Goal: Task Accomplishment & Management: Manage account settings

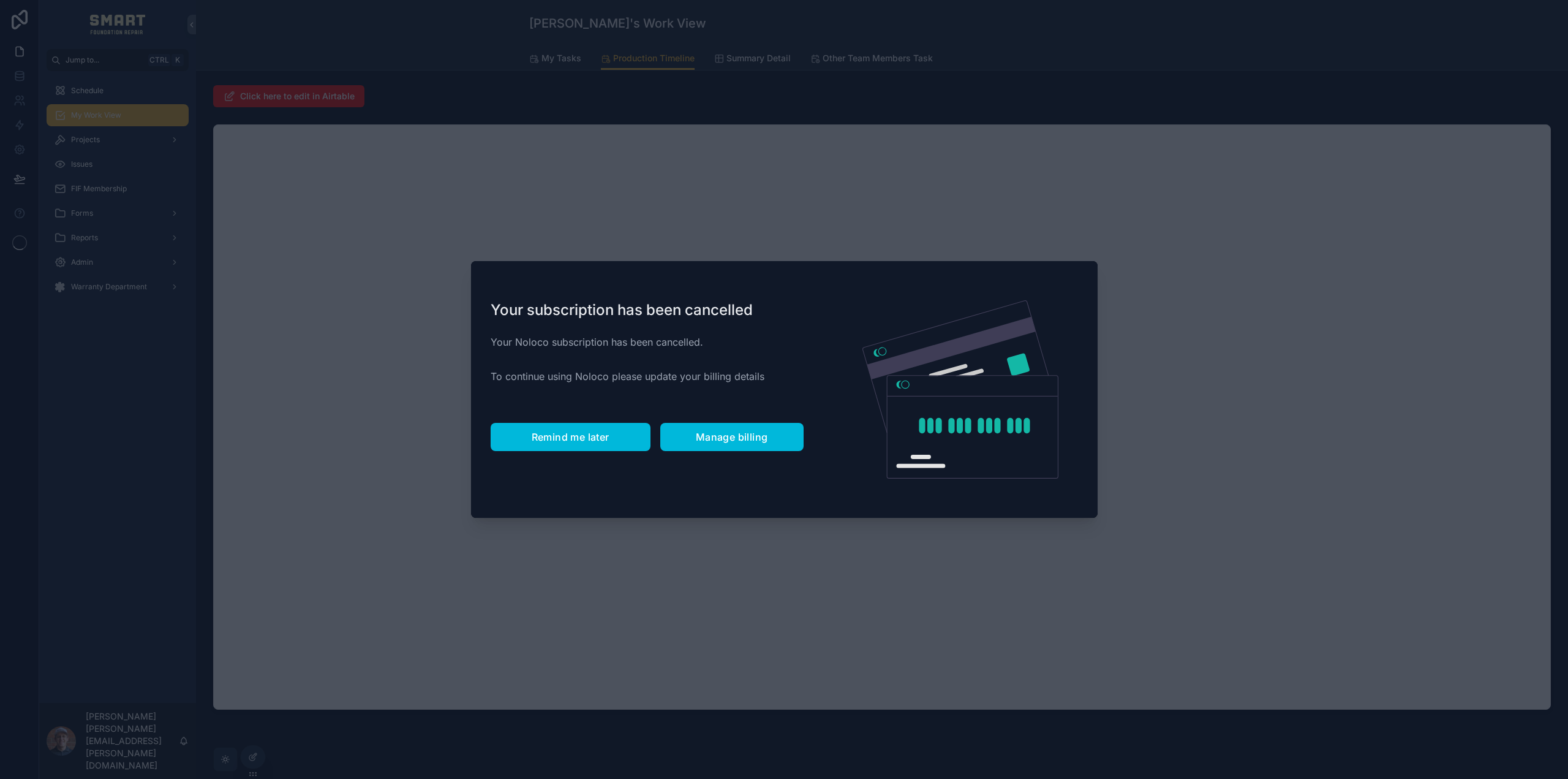
click at [569, 437] on span "Remind me later" at bounding box center [571, 436] width 78 height 12
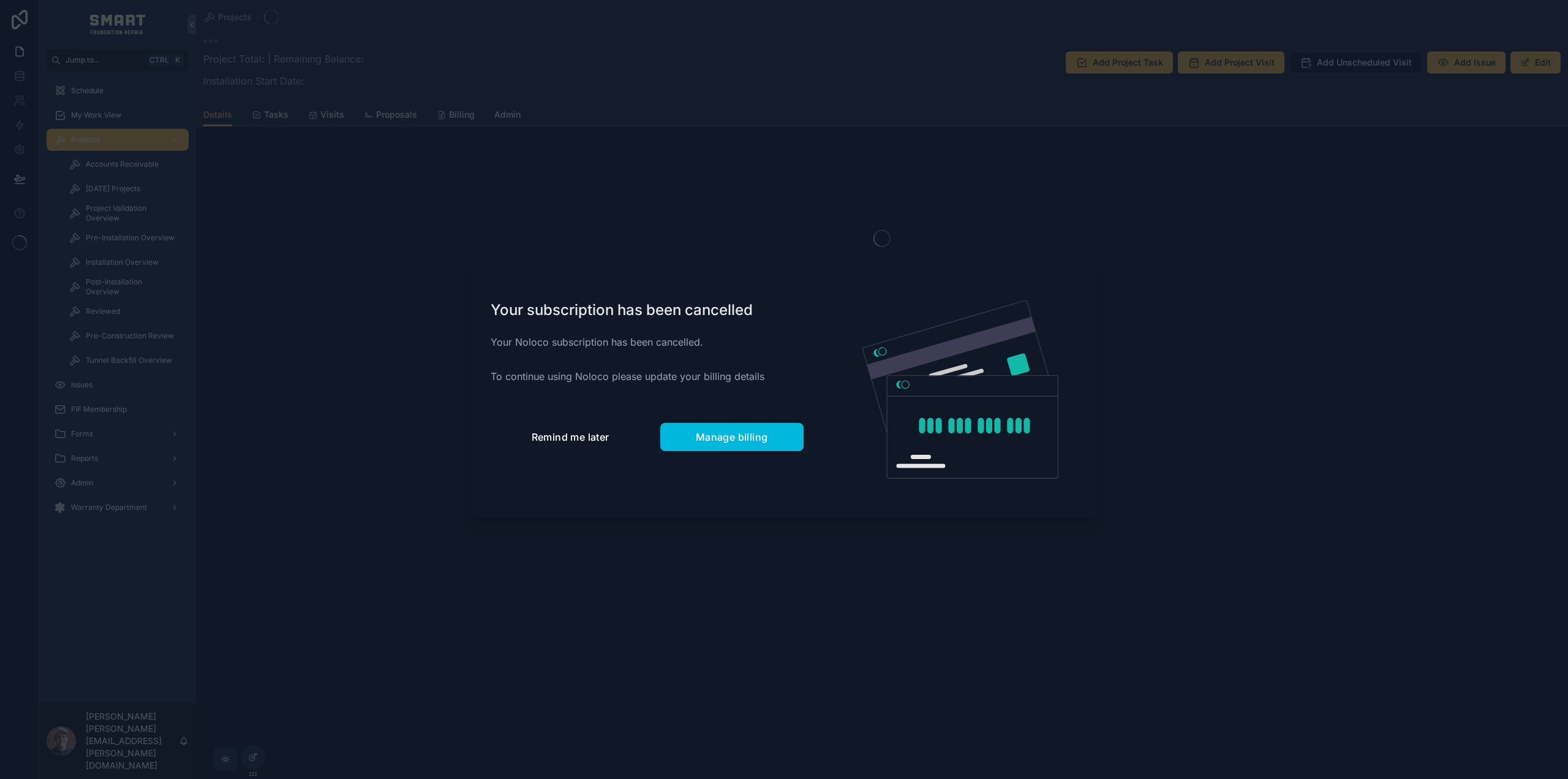
click at [590, 442] on span "Remind me later" at bounding box center [571, 436] width 78 height 12
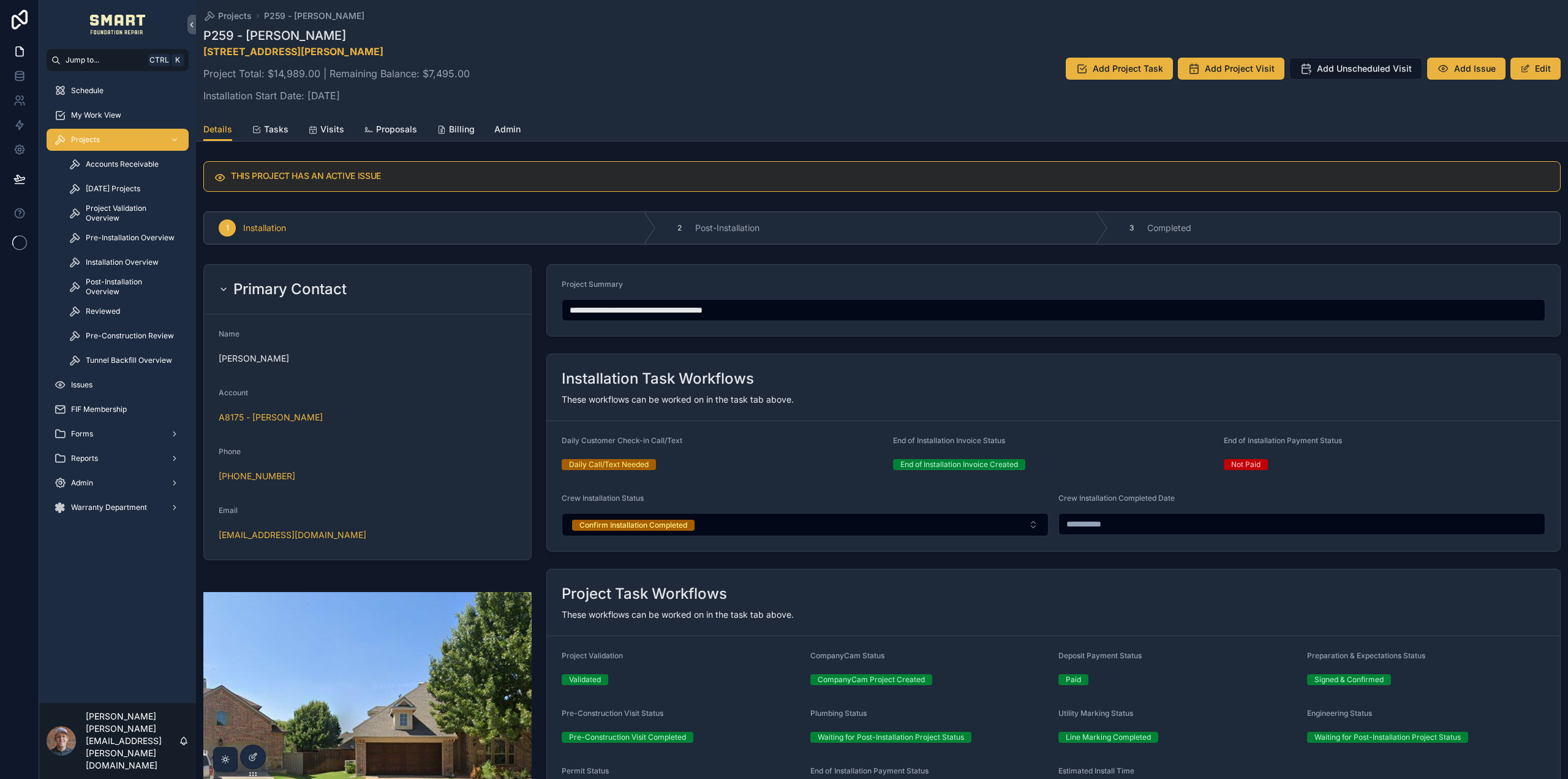
click at [322, 128] on span "Visits" at bounding box center [333, 129] width 24 height 12
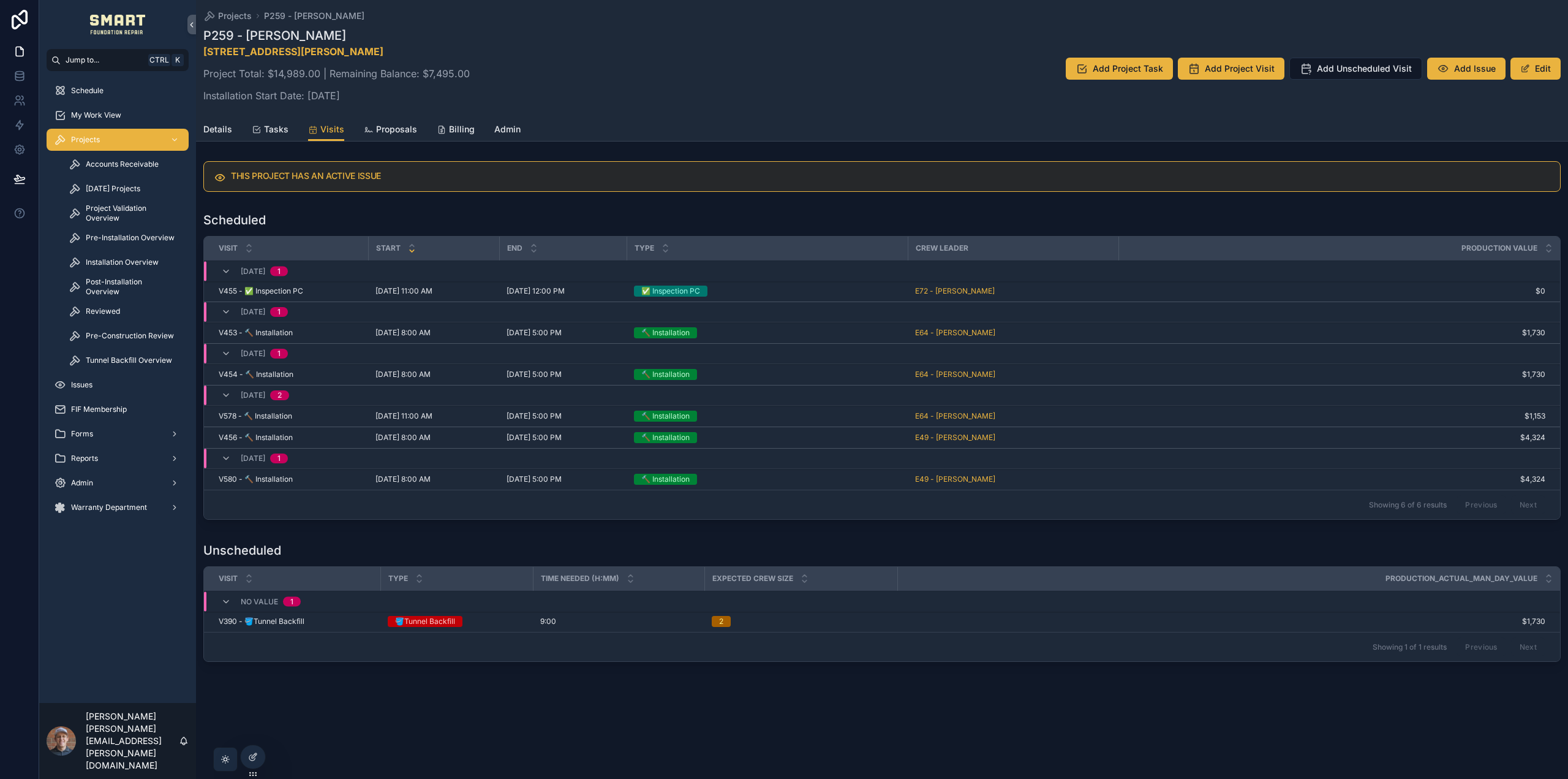
click at [392, 477] on span "10/9/2025 8:00 AM" at bounding box center [403, 479] width 55 height 10
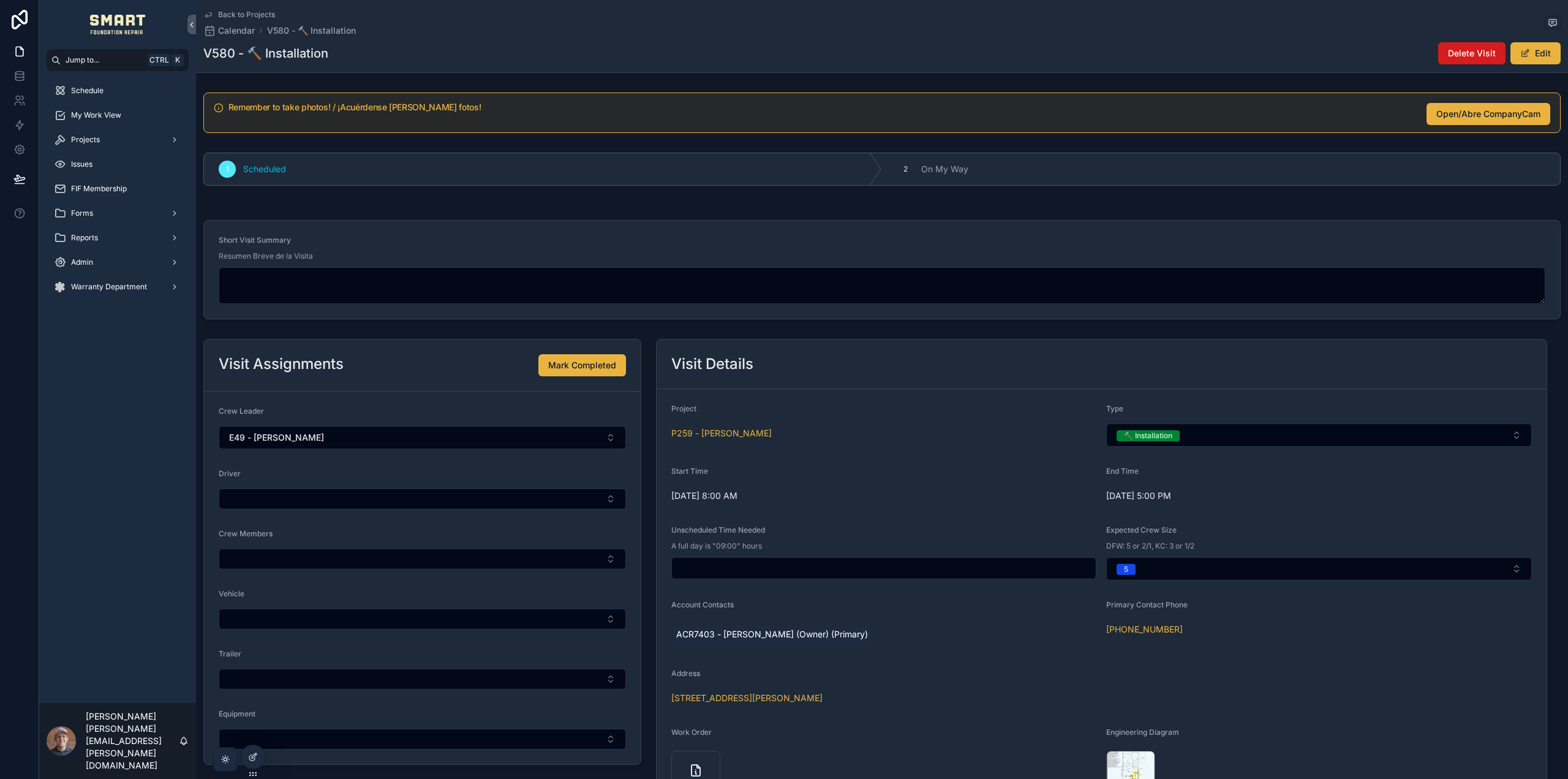
click at [1448, 54] on span "Delete Visit" at bounding box center [1472, 53] width 48 height 12
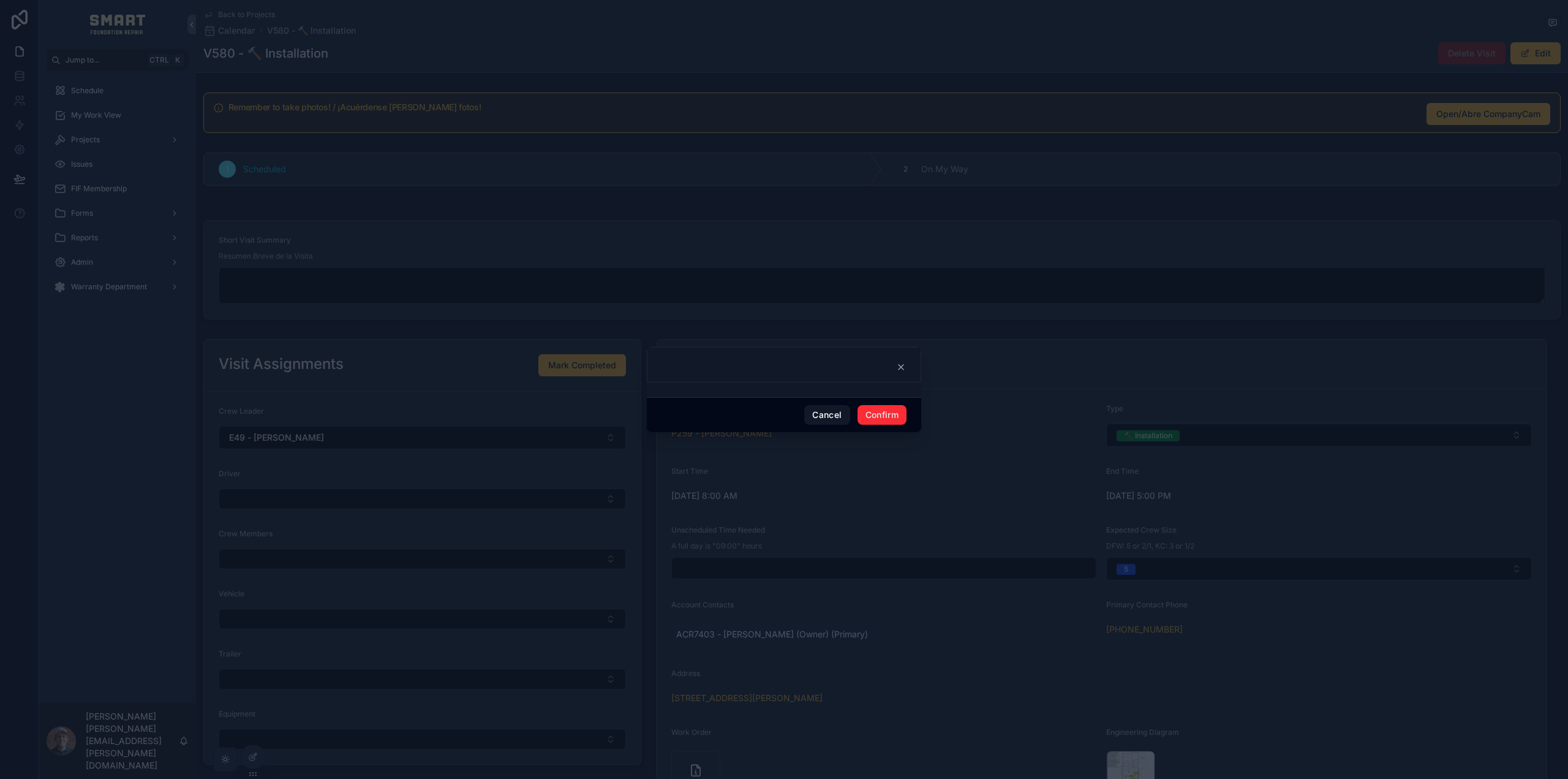
click at [882, 410] on button "Confirm" at bounding box center [882, 415] width 49 height 20
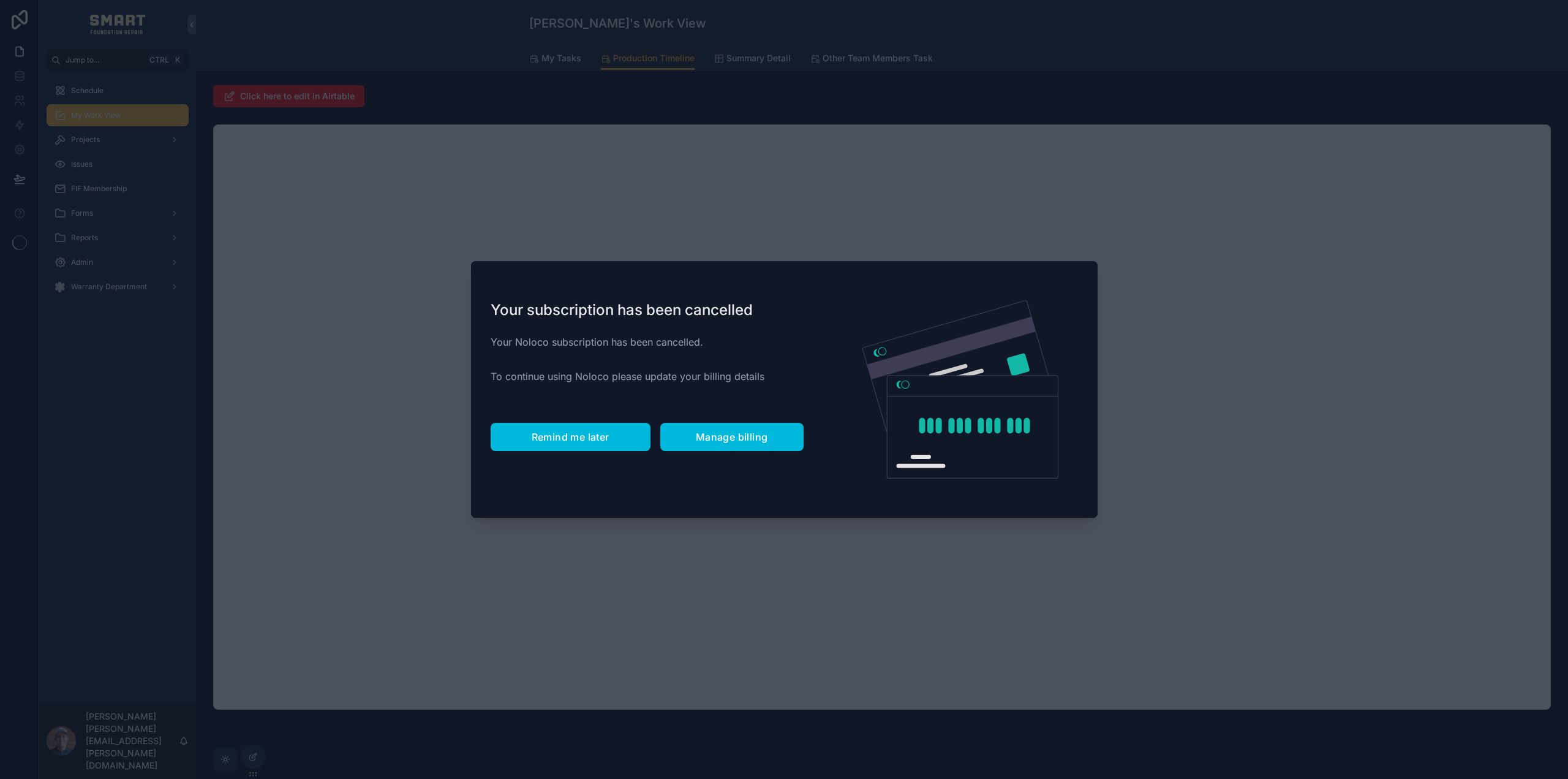
click at [560, 441] on span "Remind me later" at bounding box center [571, 436] width 78 height 12
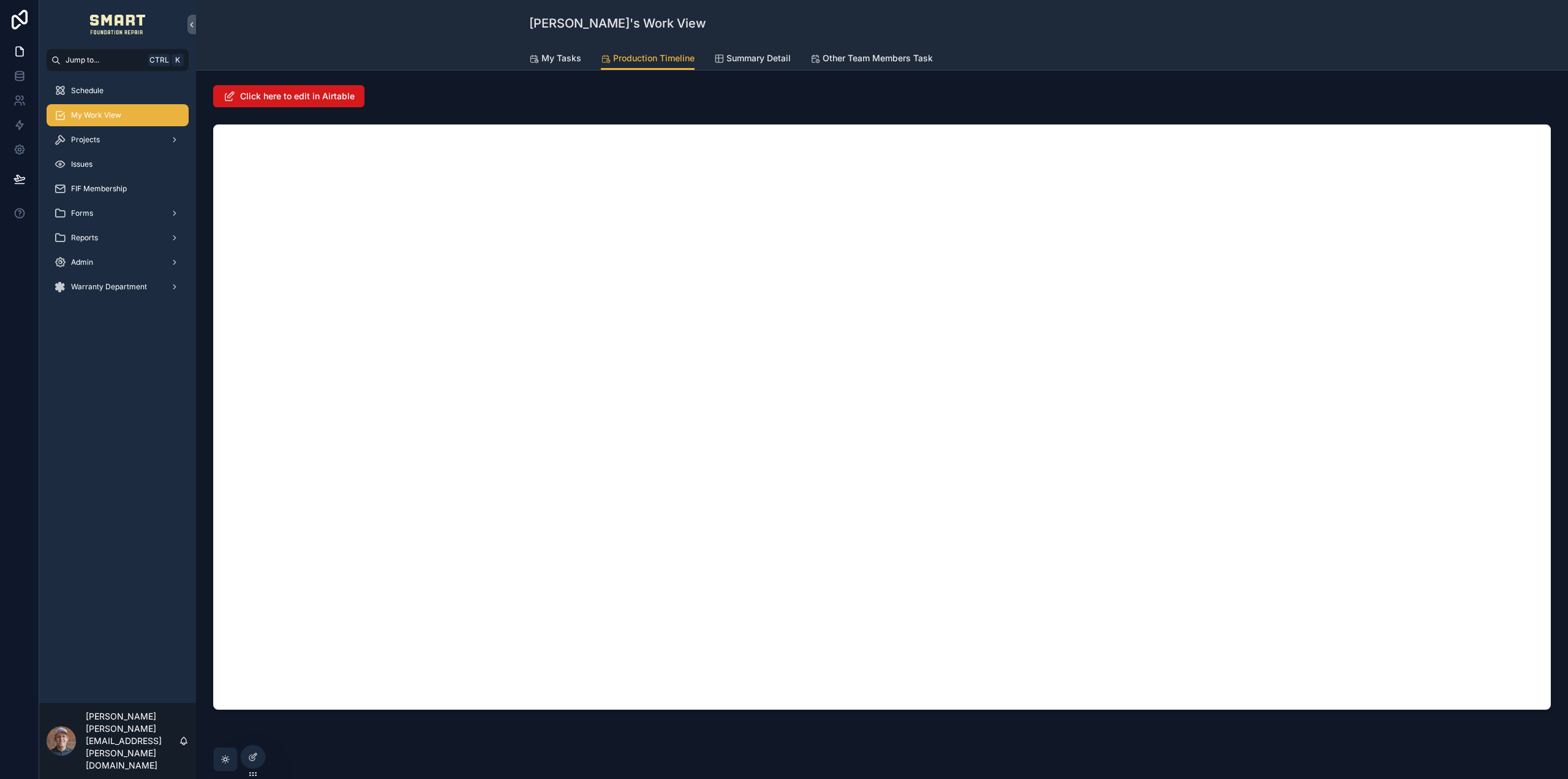
click at [297, 92] on span "Click here to edit in Airtable" at bounding box center [297, 96] width 115 height 12
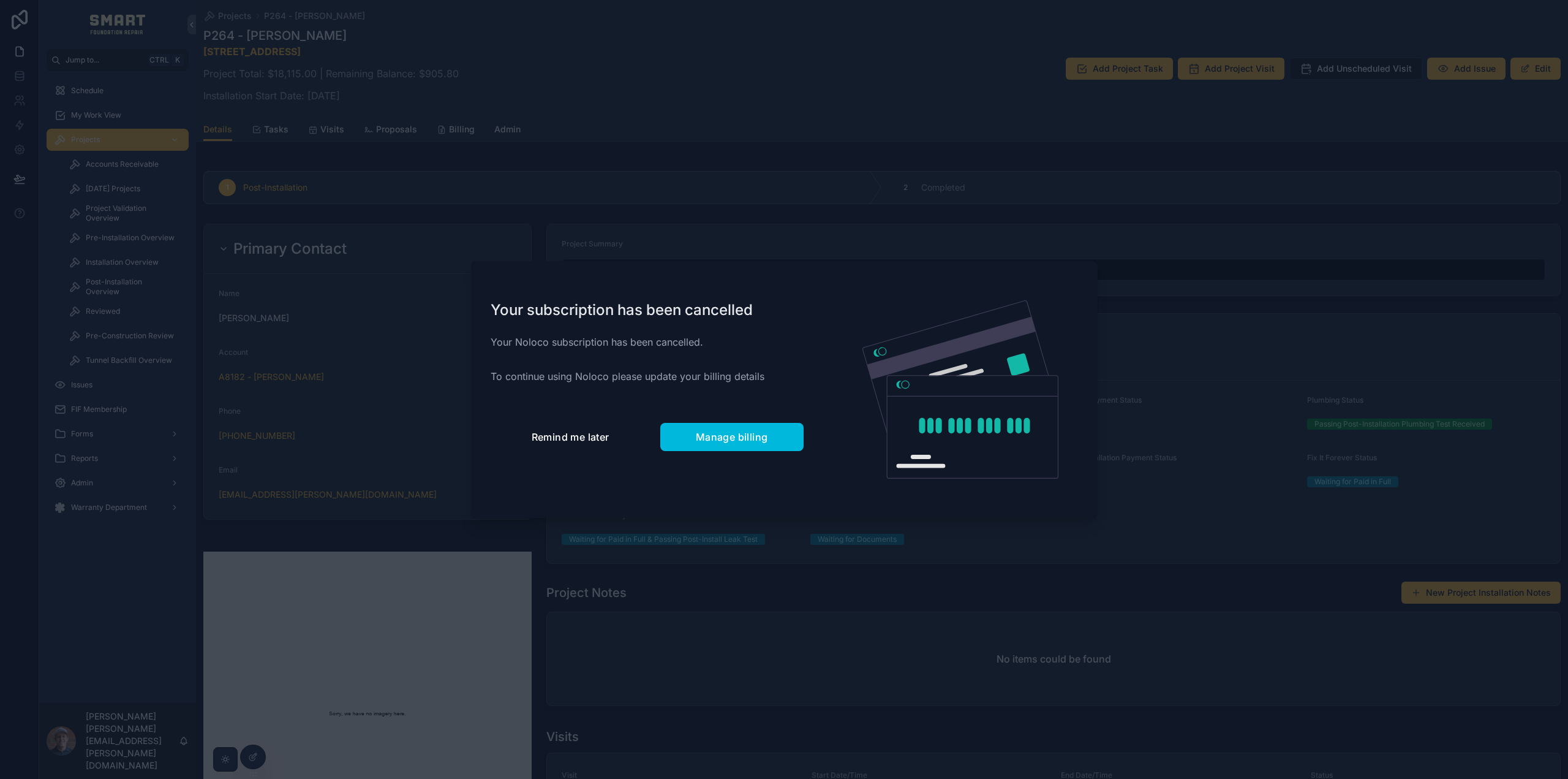
drag, startPoint x: 573, startPoint y: 423, endPoint x: 557, endPoint y: 404, distance: 24.8
click at [573, 423] on button "Remind me later" at bounding box center [570, 437] width 160 height 28
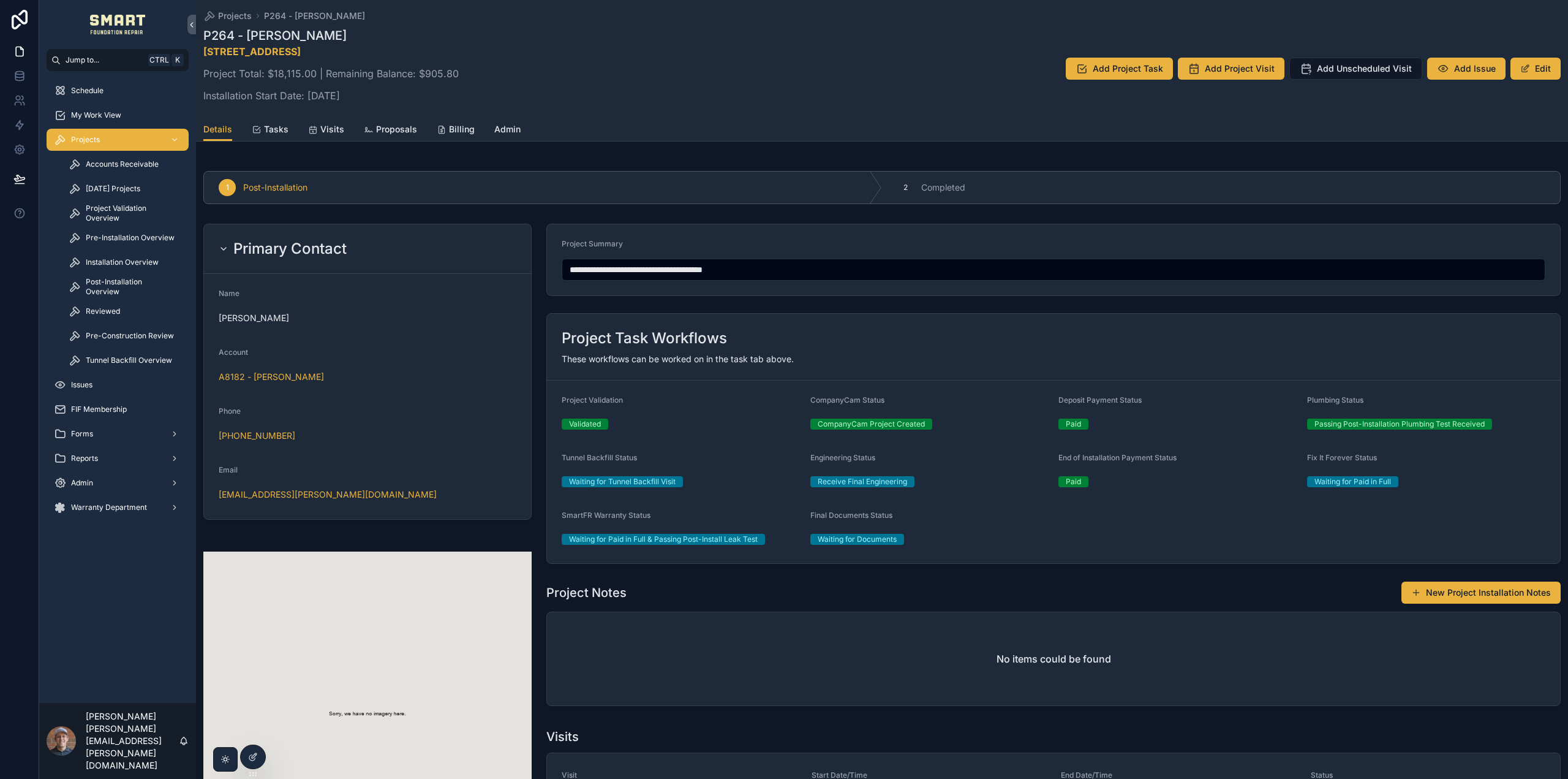
click at [286, 133] on div "Details Tasks Visits Proposals Billing Admin" at bounding box center [882, 129] width 1357 height 23
click at [313, 124] on span "scrollable content" at bounding box center [313, 129] width 10 height 10
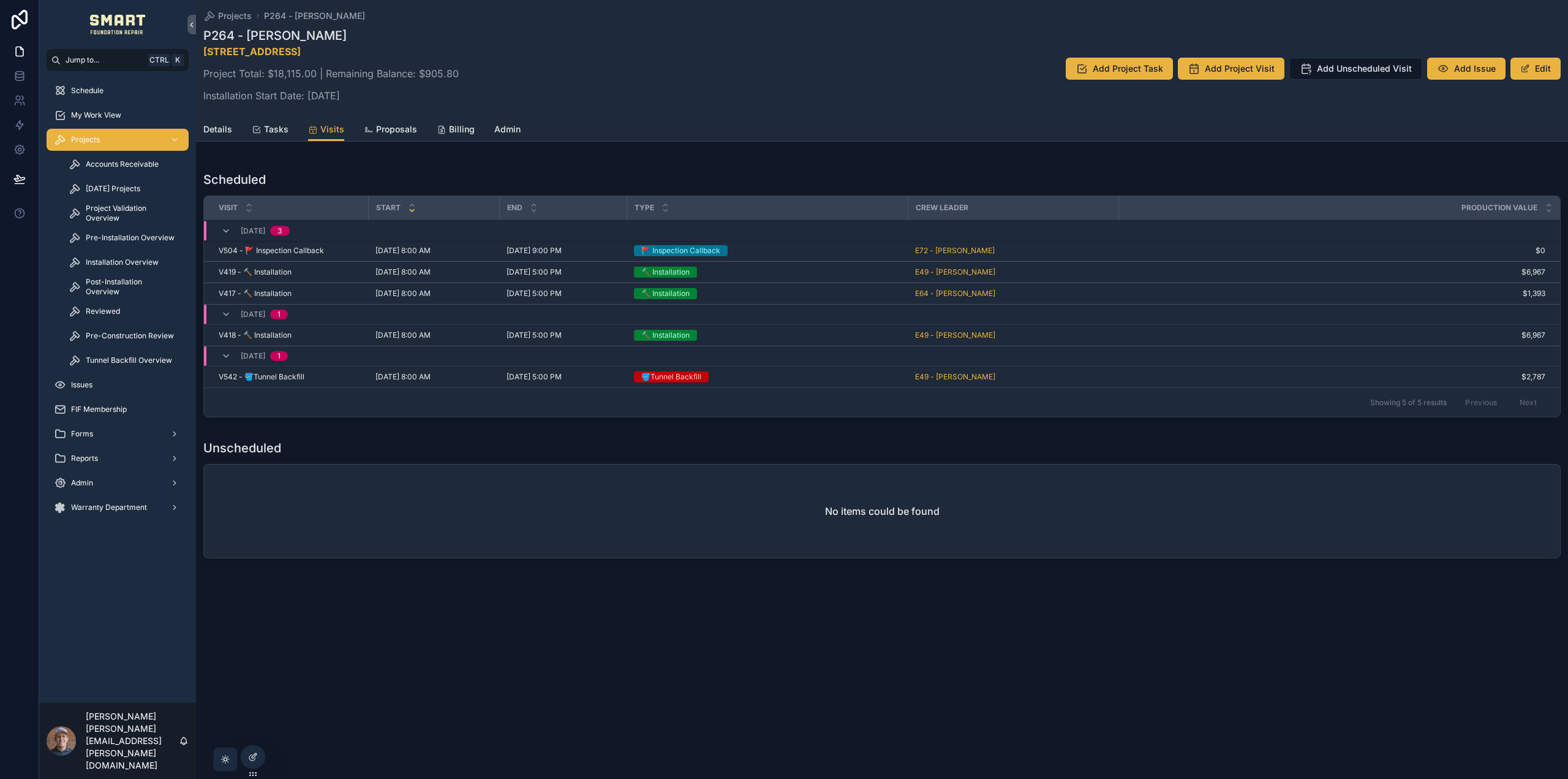
click at [295, 378] on span "V542 - 🪣Tunnel Backfill" at bounding box center [261, 377] width 86 height 10
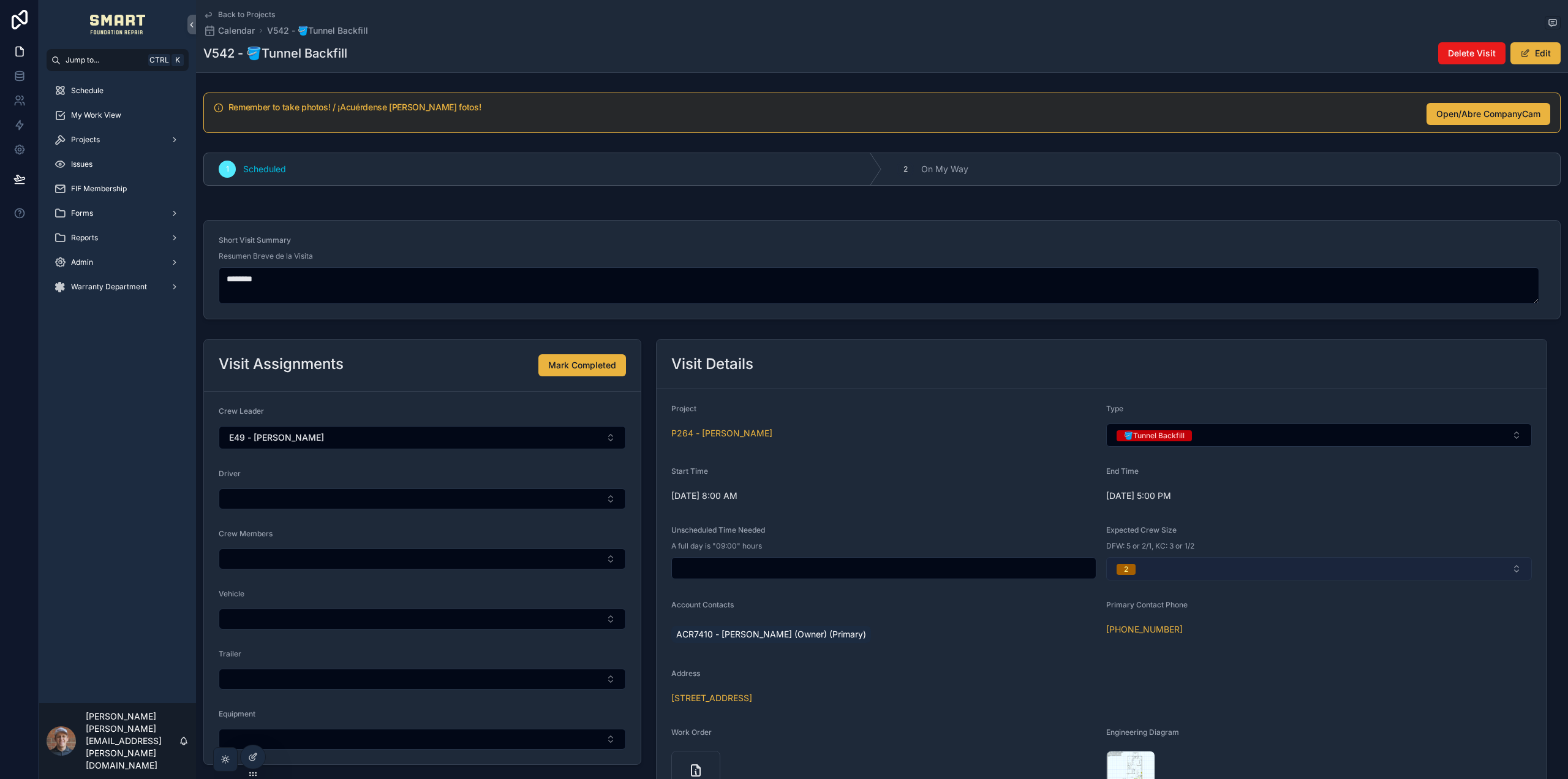
click at [1152, 564] on button "2" at bounding box center [1319, 568] width 425 height 23
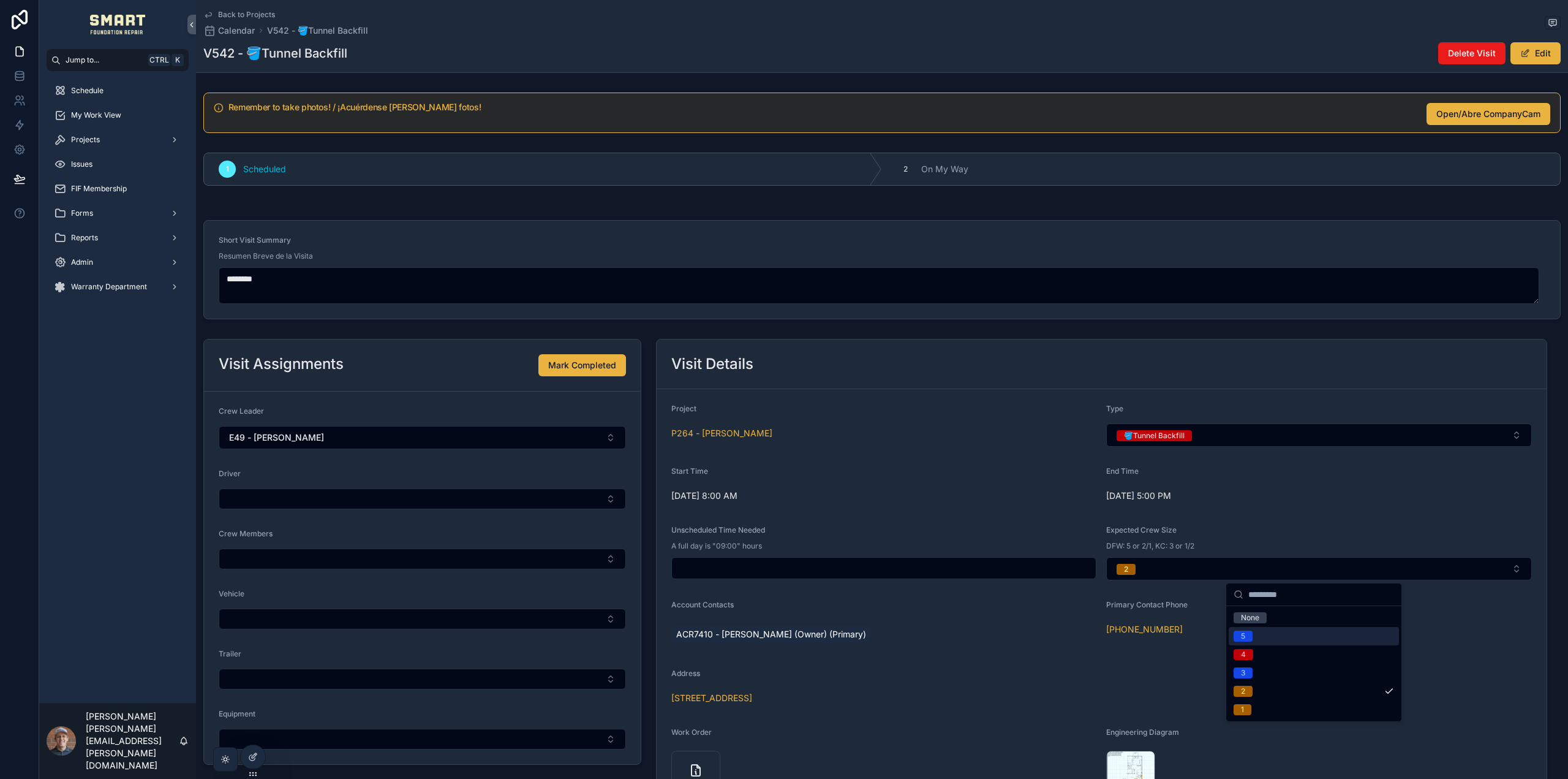
click at [1267, 630] on div "5" at bounding box center [1314, 636] width 171 height 18
